Goal: Transaction & Acquisition: Download file/media

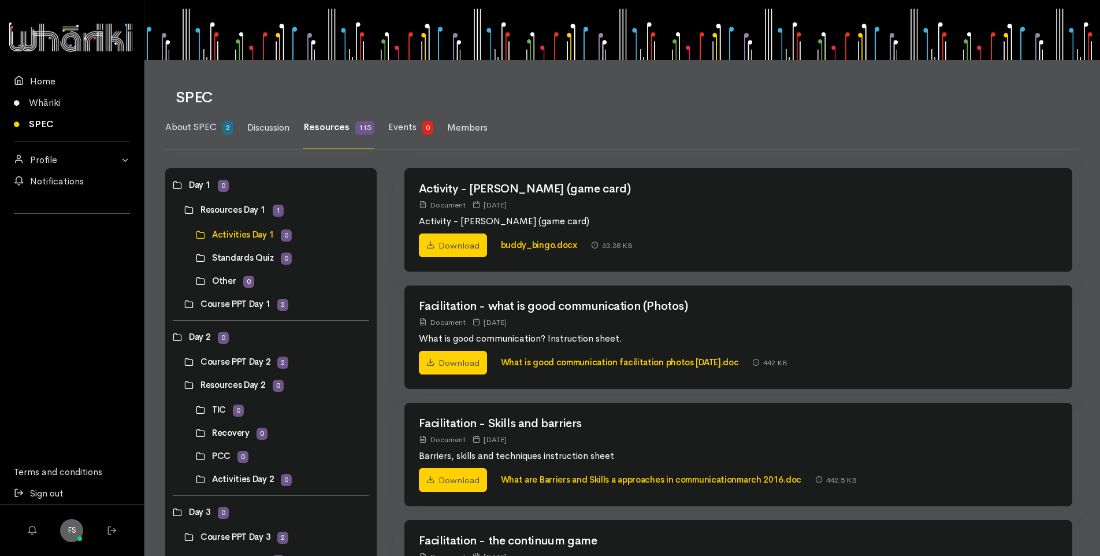
scroll to position [116, 0]
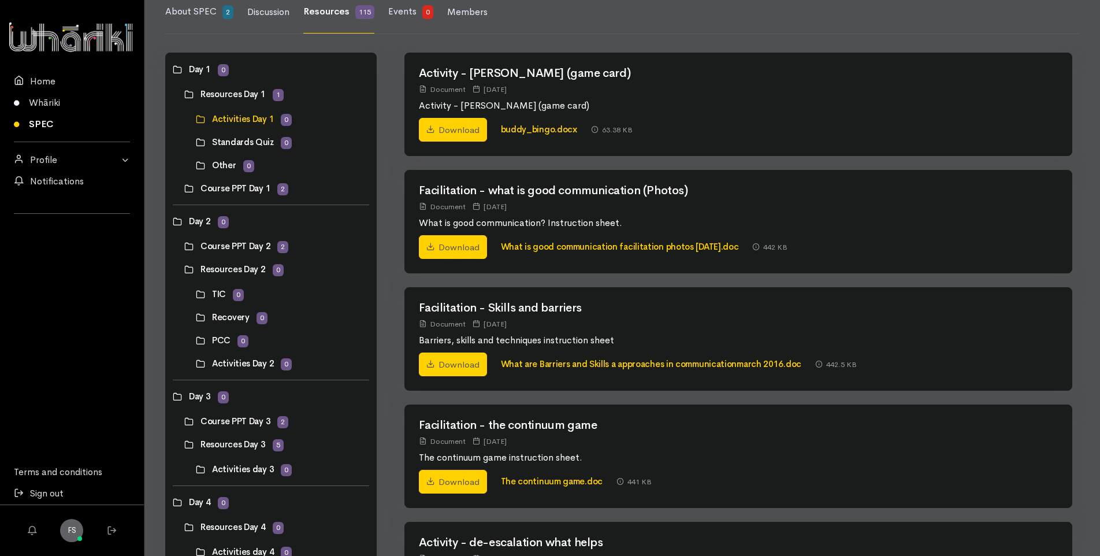
click at [184, 188] on link at bounding box center [184, 188] width 0 height 0
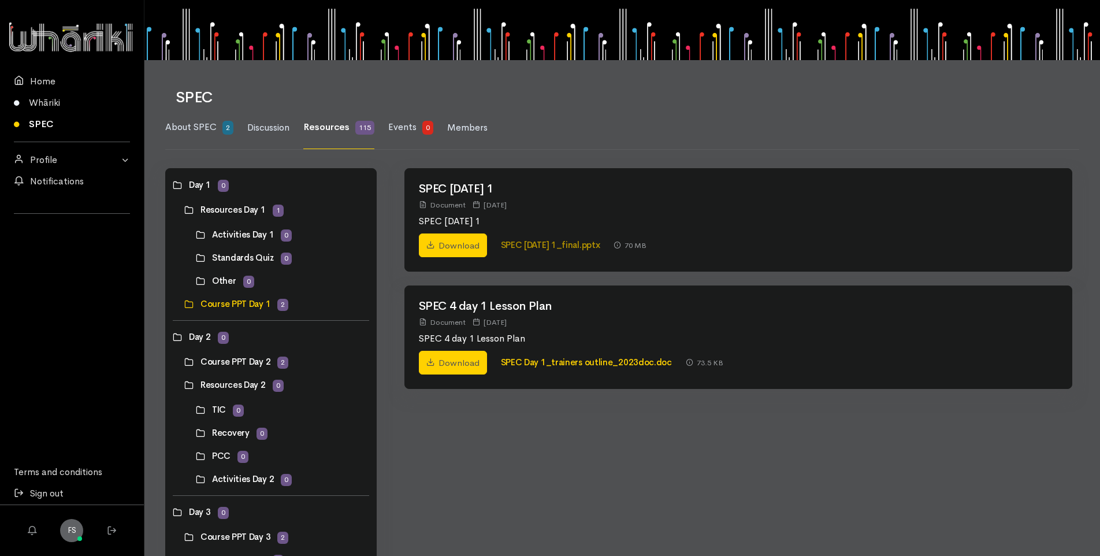
click at [534, 247] on link "SPEC [DATE] 1_final.pptx" at bounding box center [550, 244] width 99 height 11
click at [467, 248] on link "Download" at bounding box center [453, 245] width 68 height 24
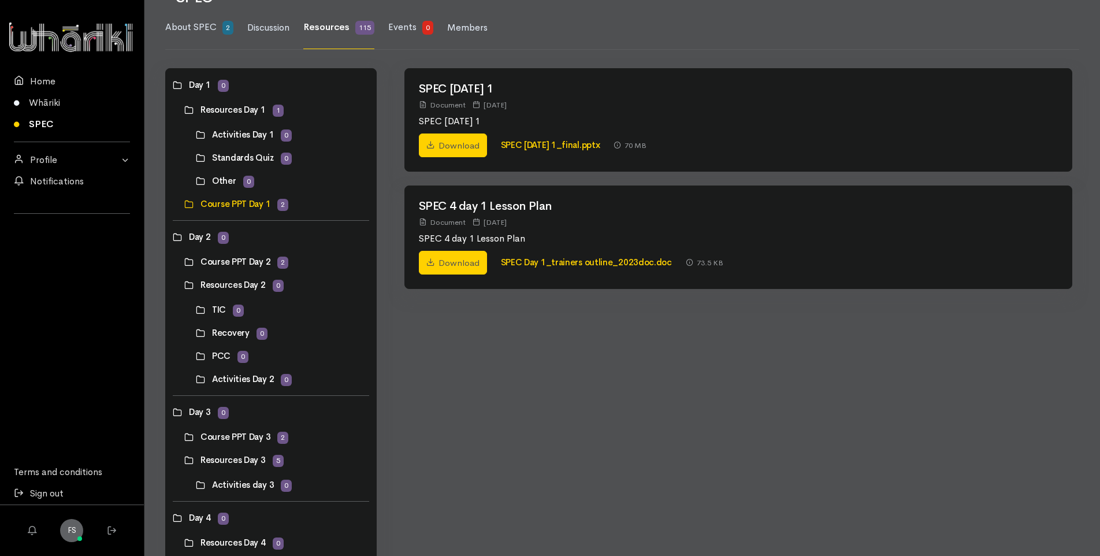
scroll to position [116, 0]
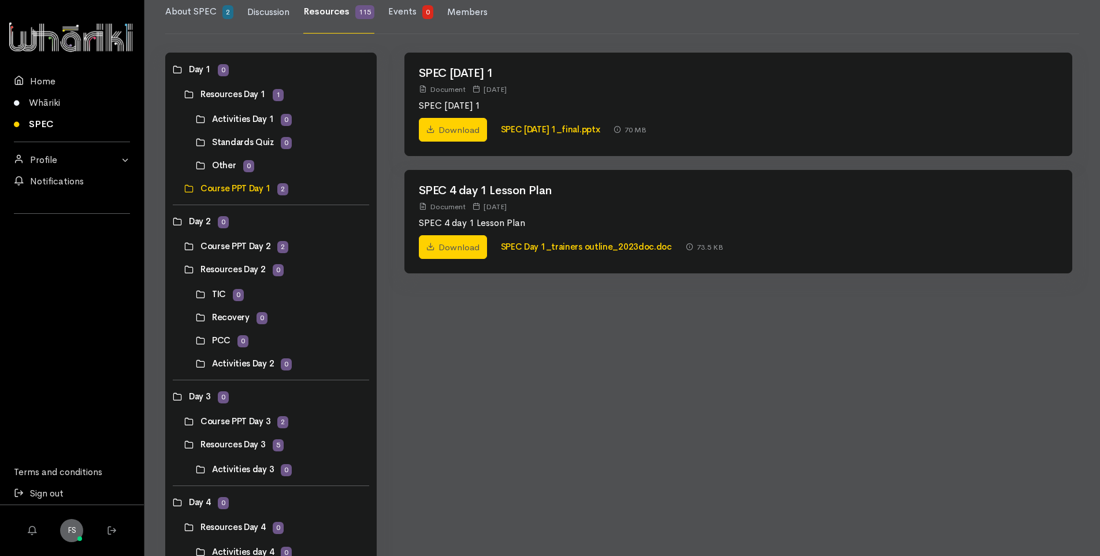
drag, startPoint x: 249, startPoint y: 119, endPoint x: 336, endPoint y: 129, distance: 87.9
click at [196, 119] on link at bounding box center [196, 119] width 0 height 0
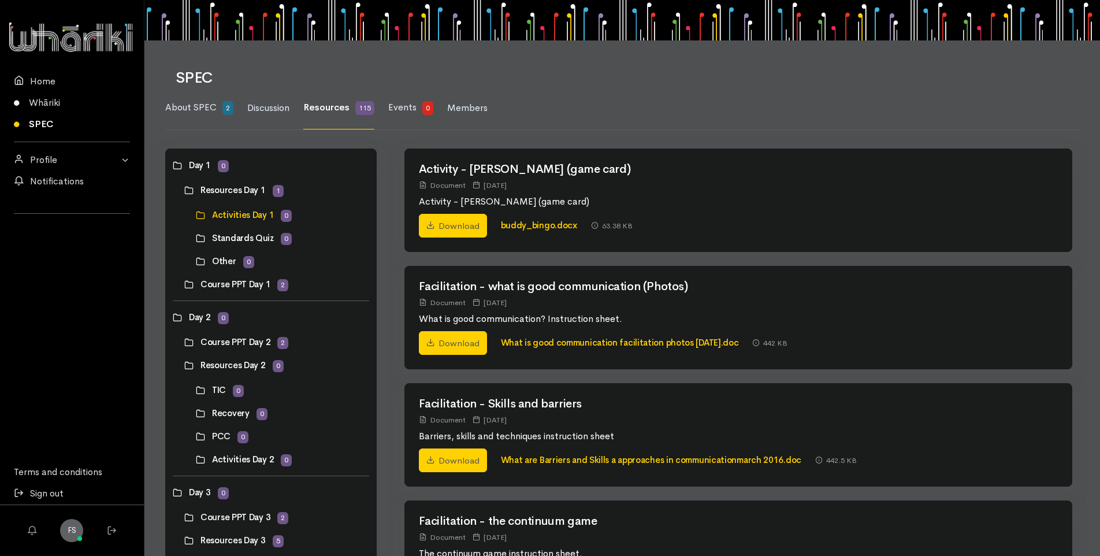
scroll to position [0, 0]
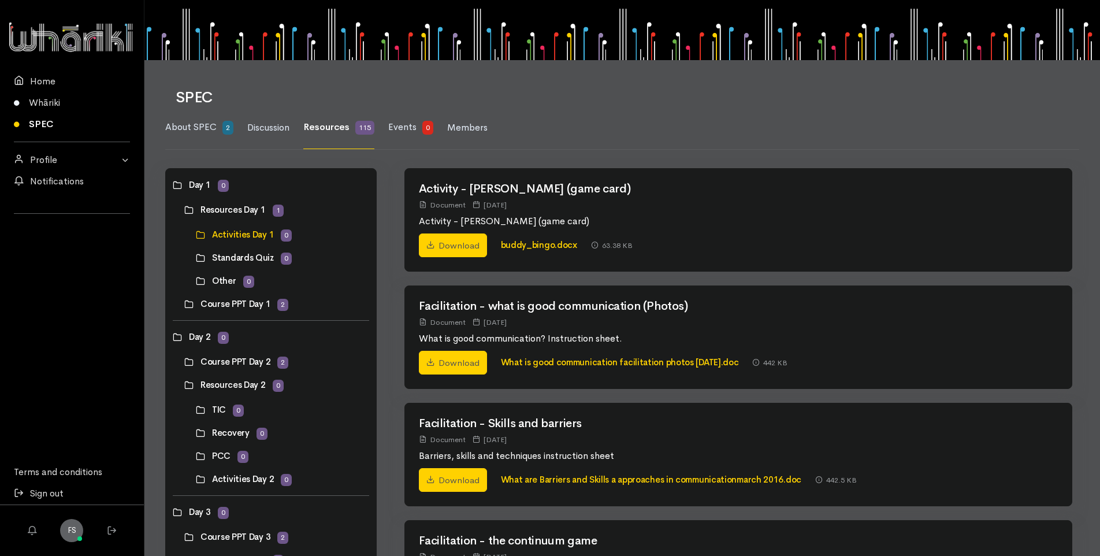
click at [196, 258] on link at bounding box center [196, 258] width 0 height 0
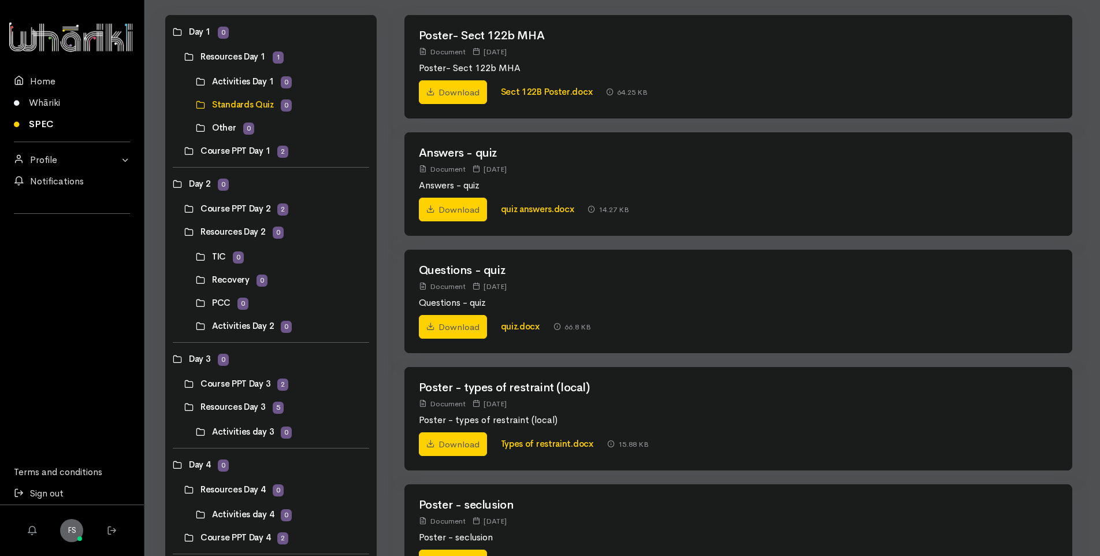
scroll to position [173, 0]
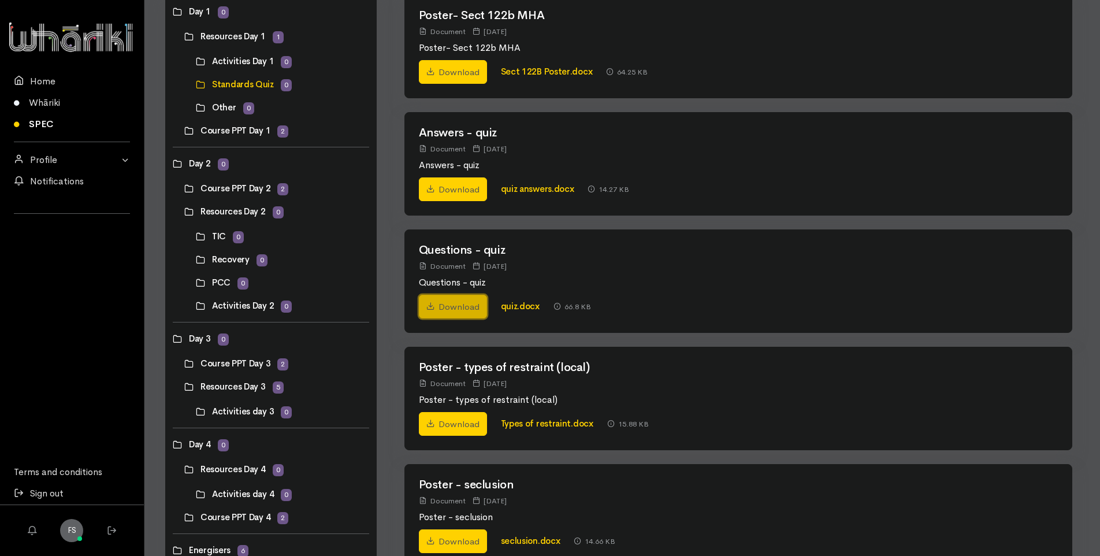
click at [459, 303] on link "Download" at bounding box center [453, 307] width 68 height 24
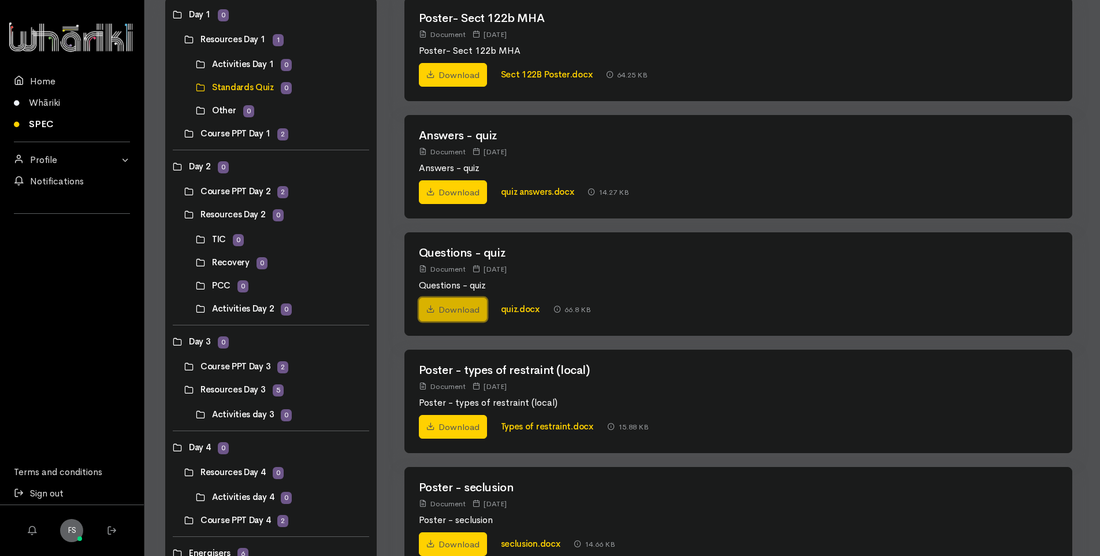
scroll to position [228, 0]
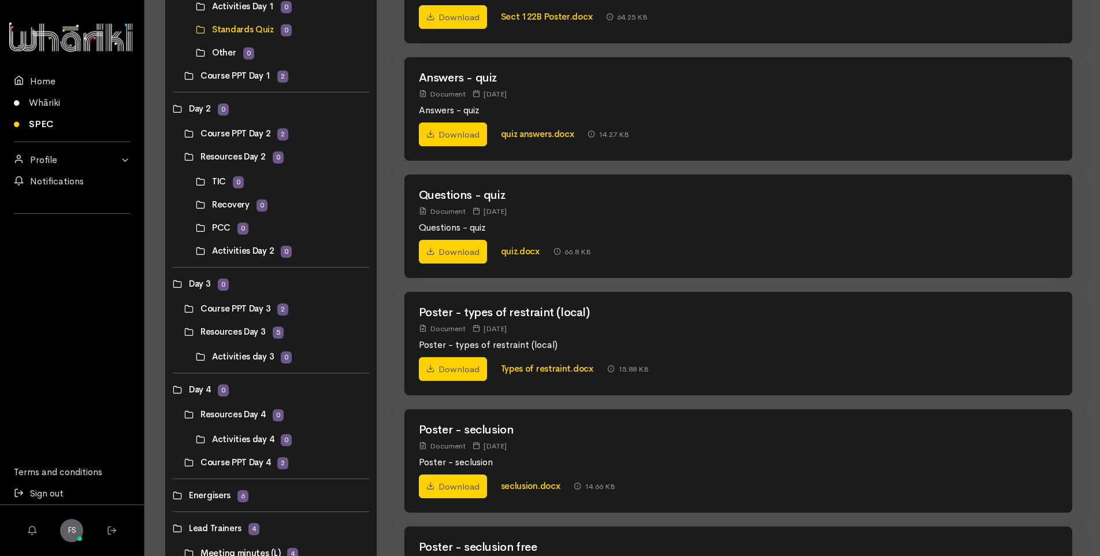
click at [196, 251] on link at bounding box center [196, 251] width 0 height 0
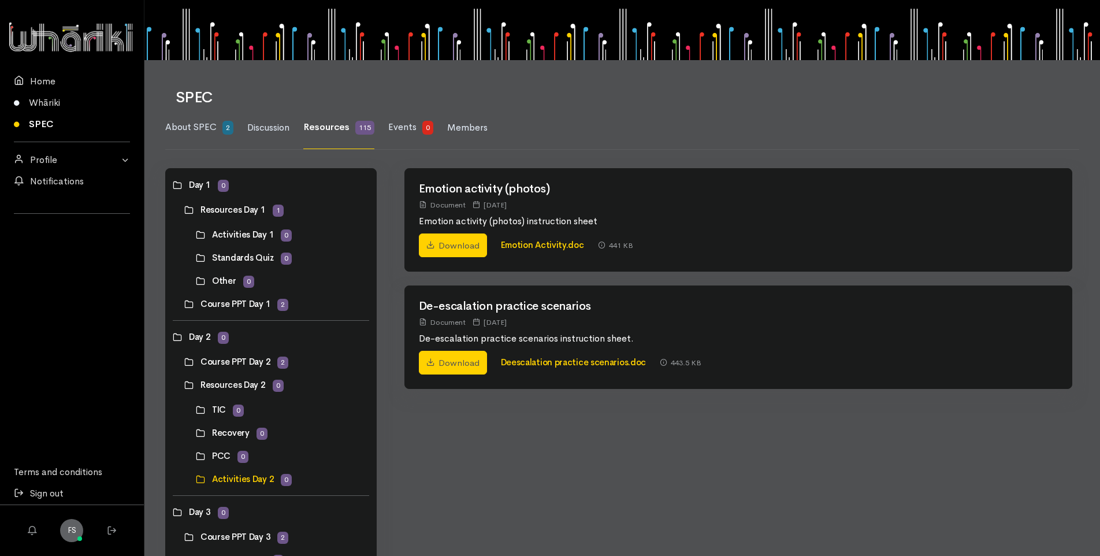
click at [196, 235] on link at bounding box center [196, 235] width 0 height 0
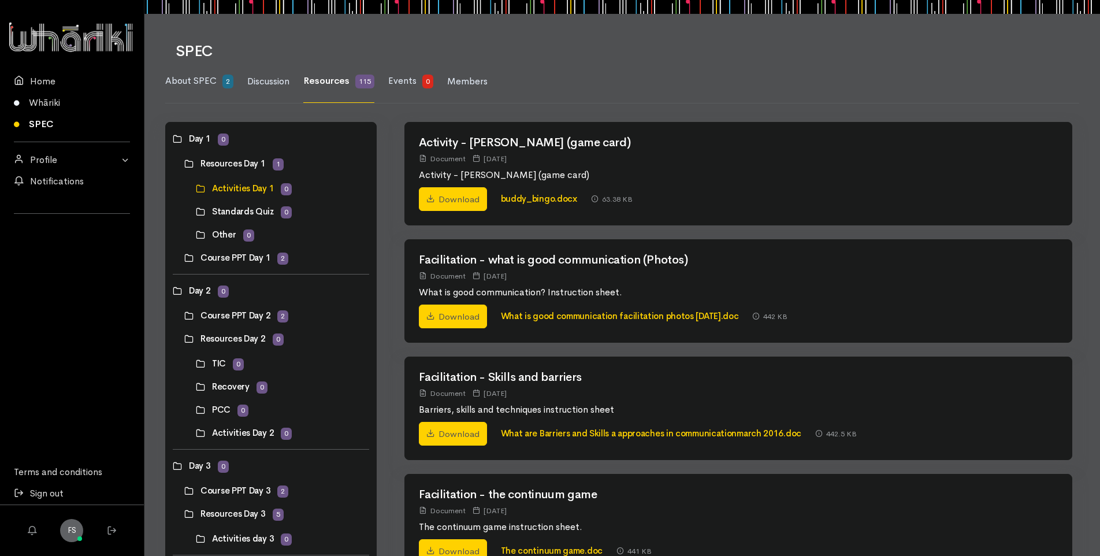
scroll to position [18, 0]
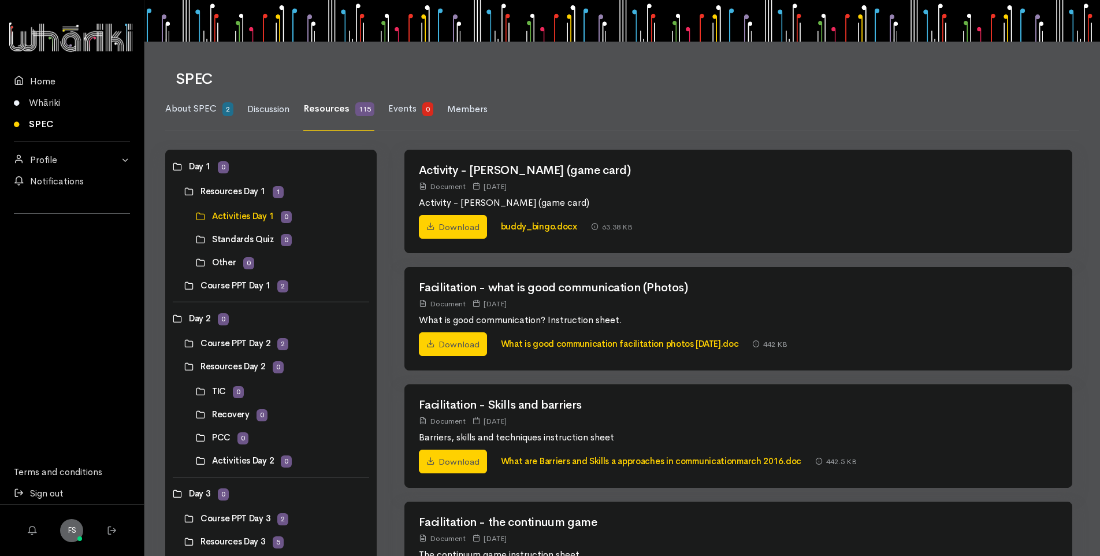
click at [196, 239] on link at bounding box center [196, 239] width 0 height 0
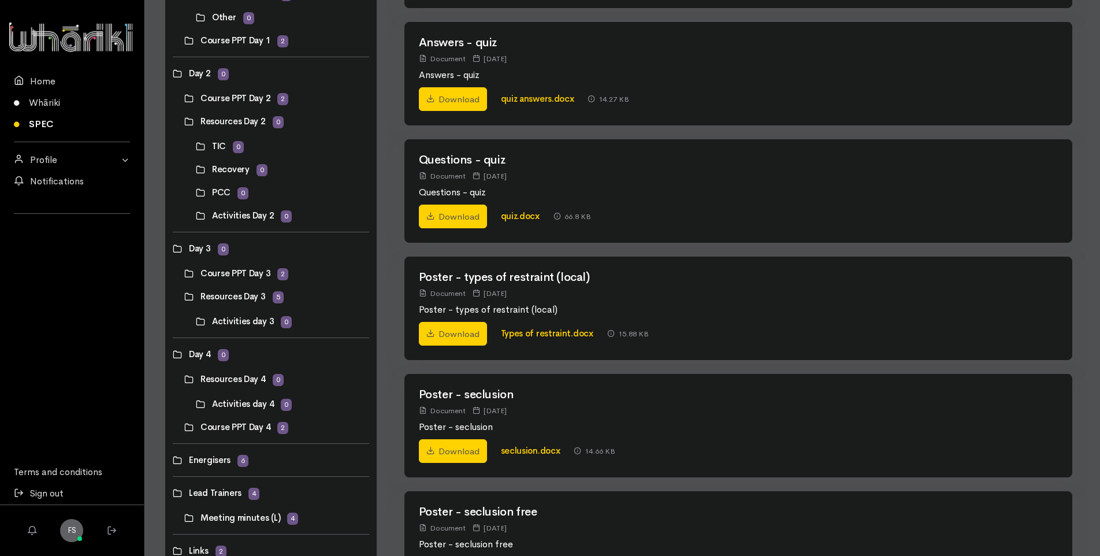
scroll to position [228, 0]
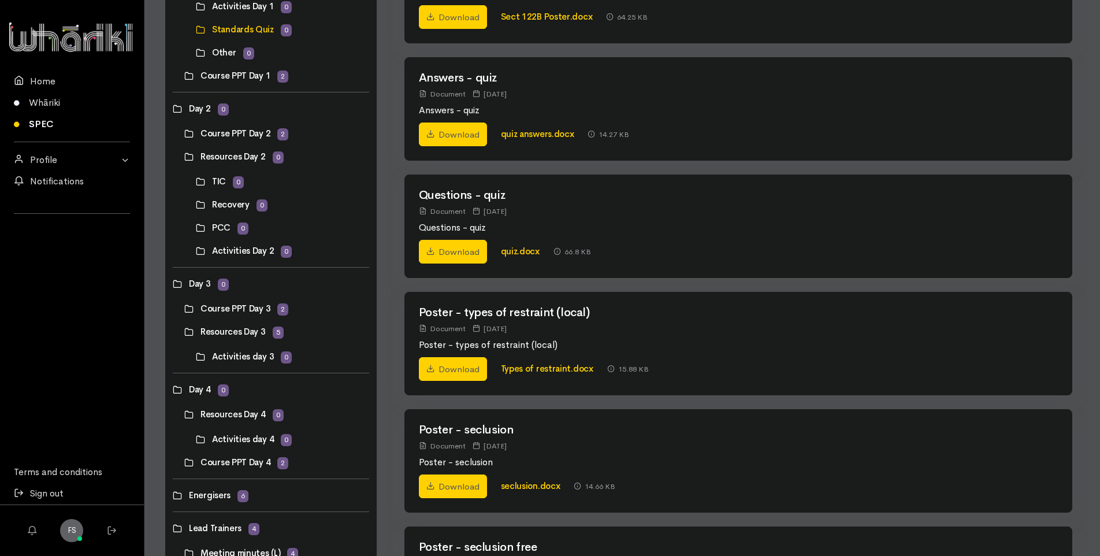
click at [184, 133] on link at bounding box center [184, 133] width 0 height 0
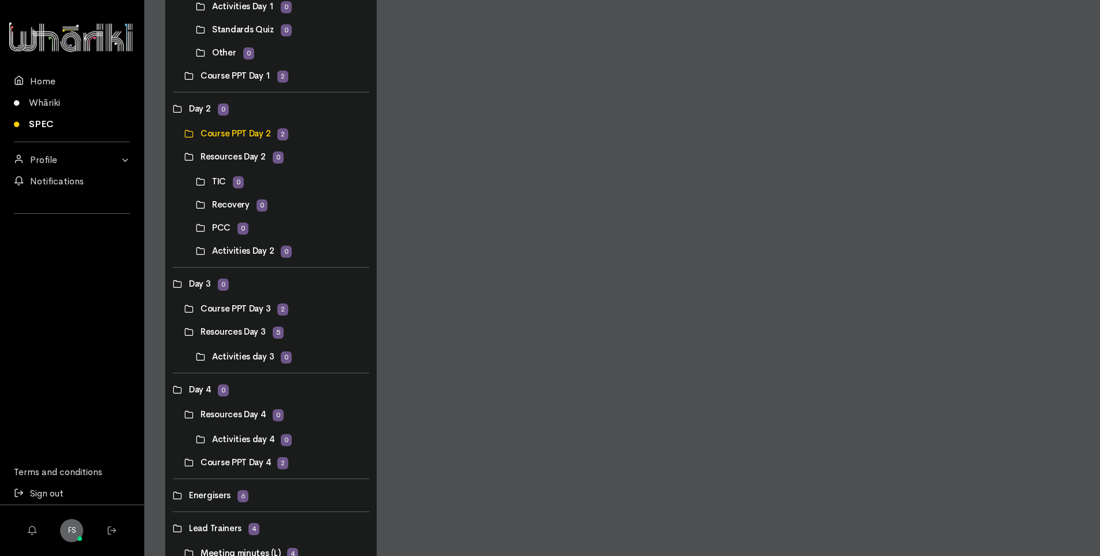
scroll to position [0, 0]
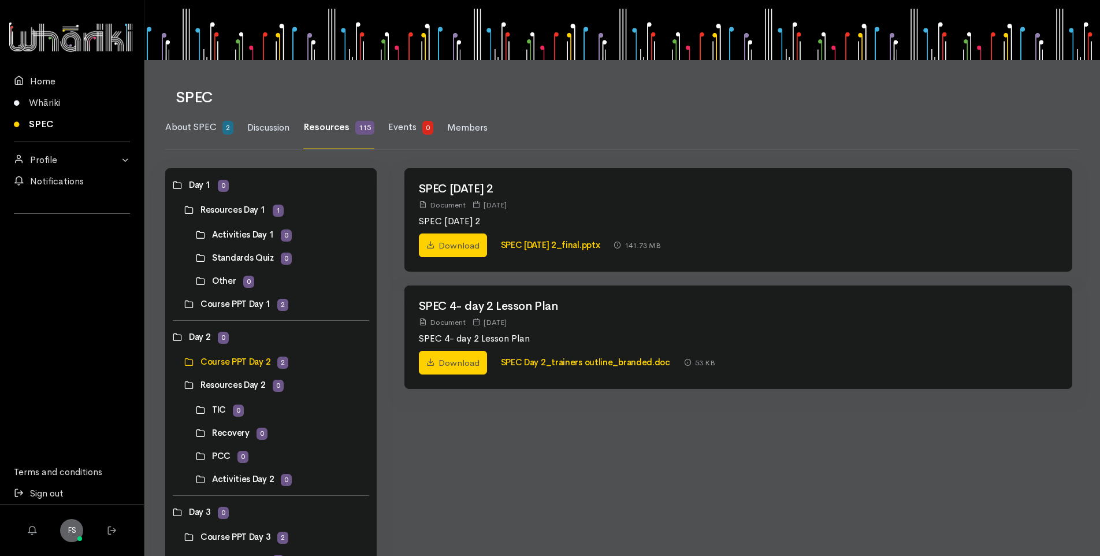
click at [184, 385] on link at bounding box center [184, 385] width 0 height 0
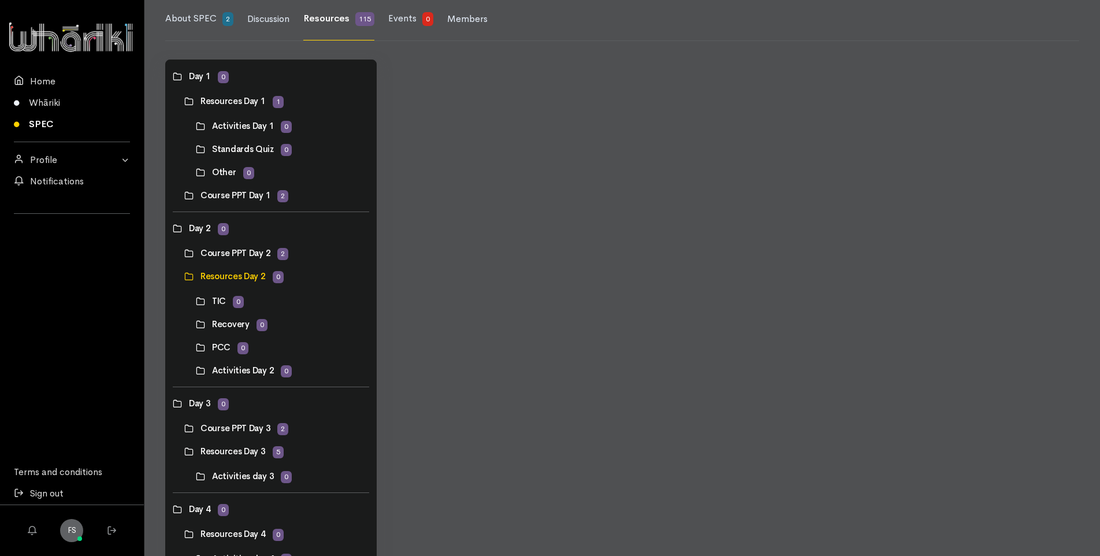
scroll to position [116, 0]
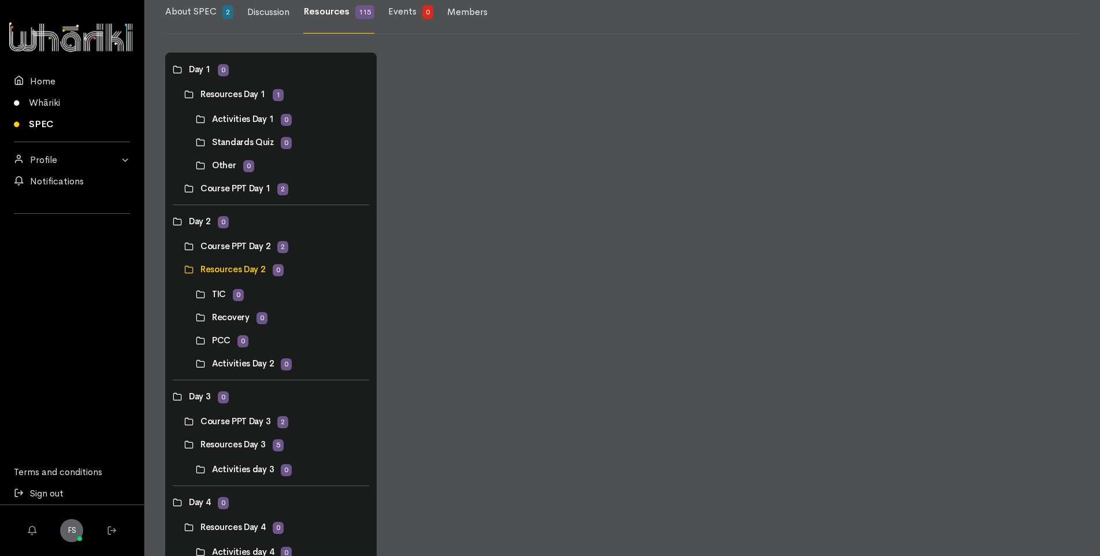
click at [196, 294] on link at bounding box center [196, 294] width 0 height 0
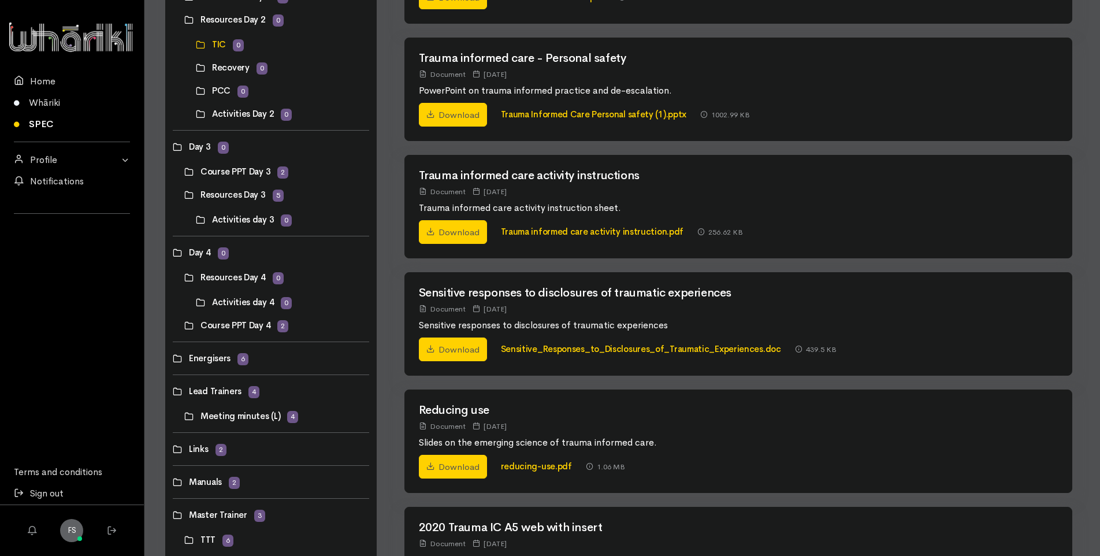
scroll to position [307, 0]
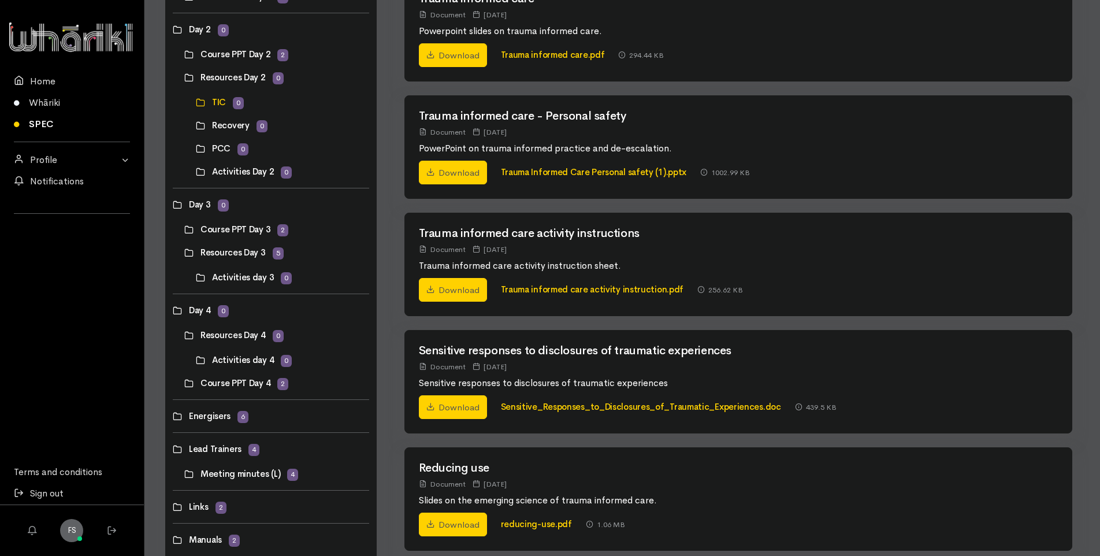
click at [196, 125] on link at bounding box center [196, 125] width 0 height 0
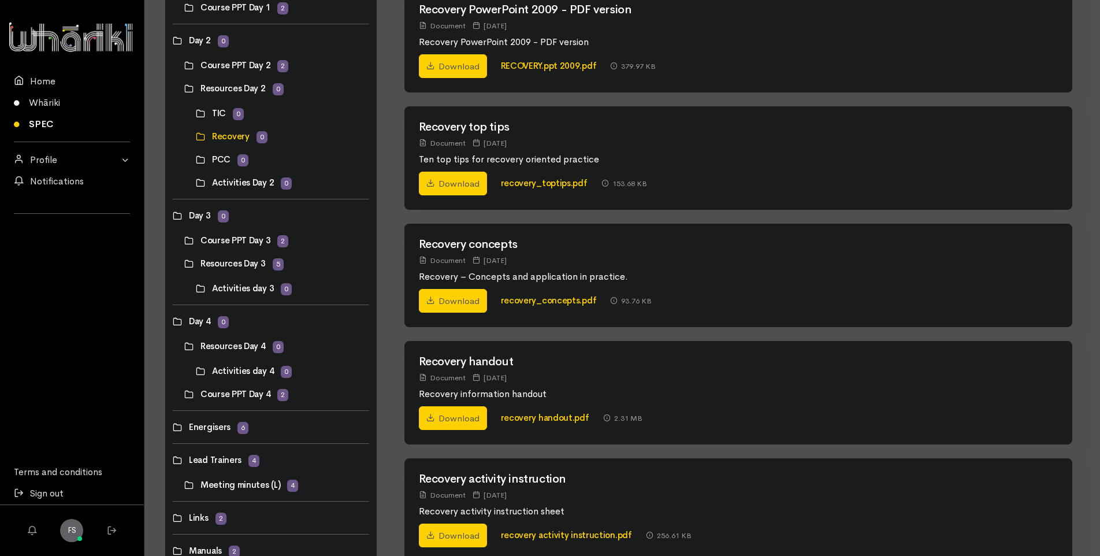
scroll to position [276, 0]
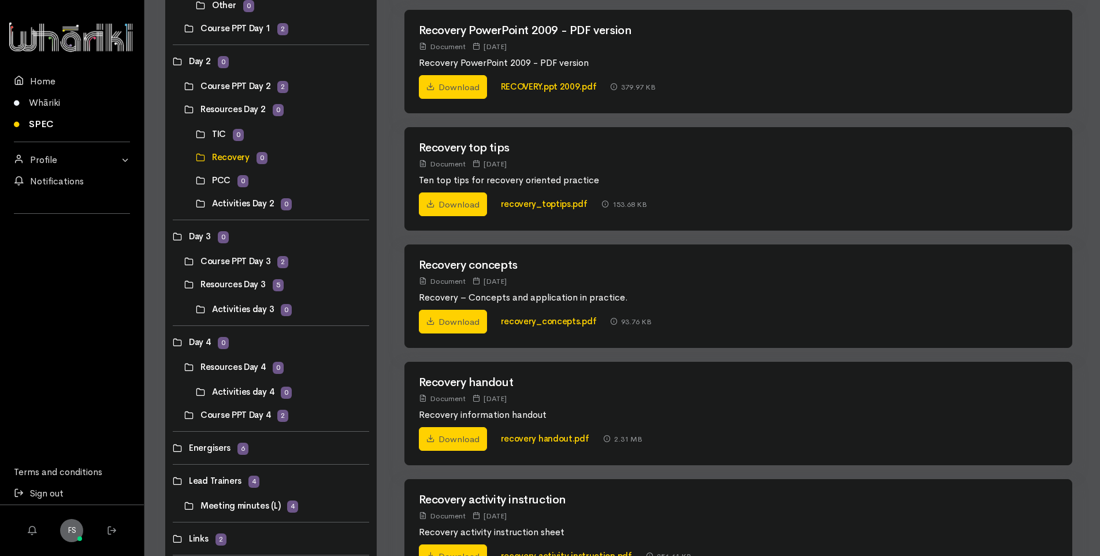
click at [196, 180] on link at bounding box center [196, 180] width 0 height 0
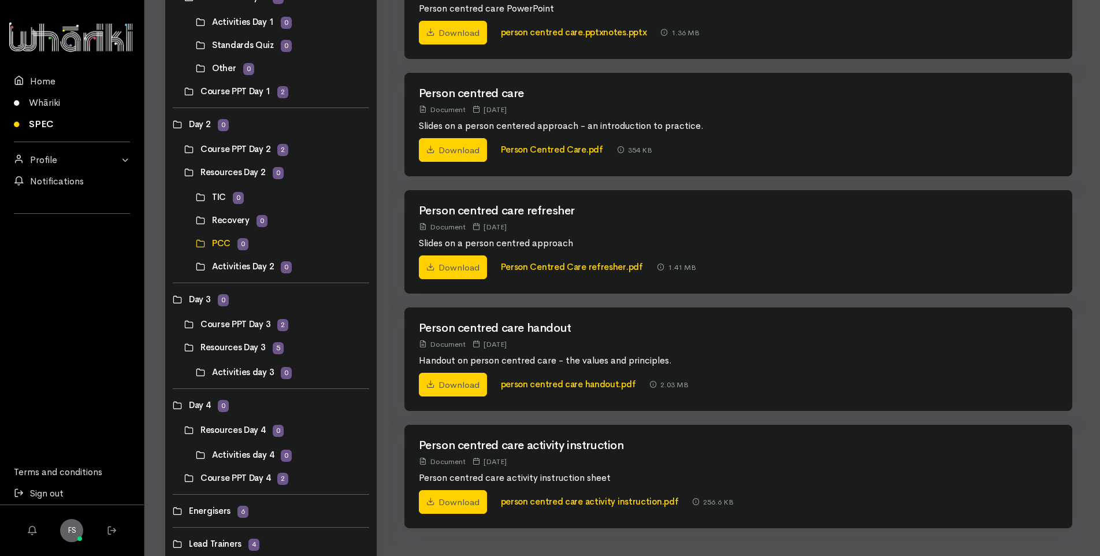
scroll to position [231, 0]
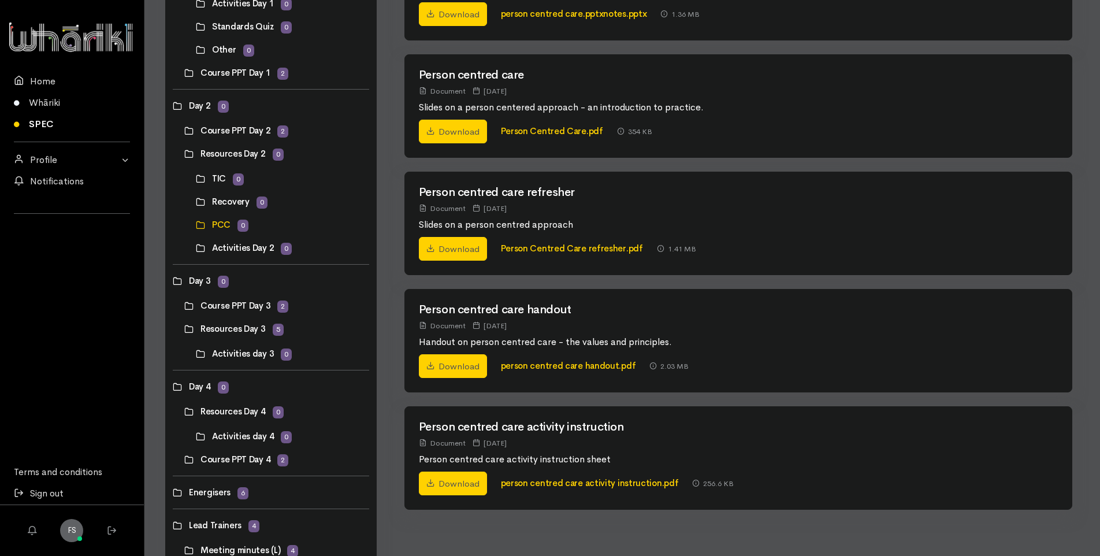
click at [196, 248] on link at bounding box center [196, 248] width 0 height 0
